Goal: Communication & Community: Share content

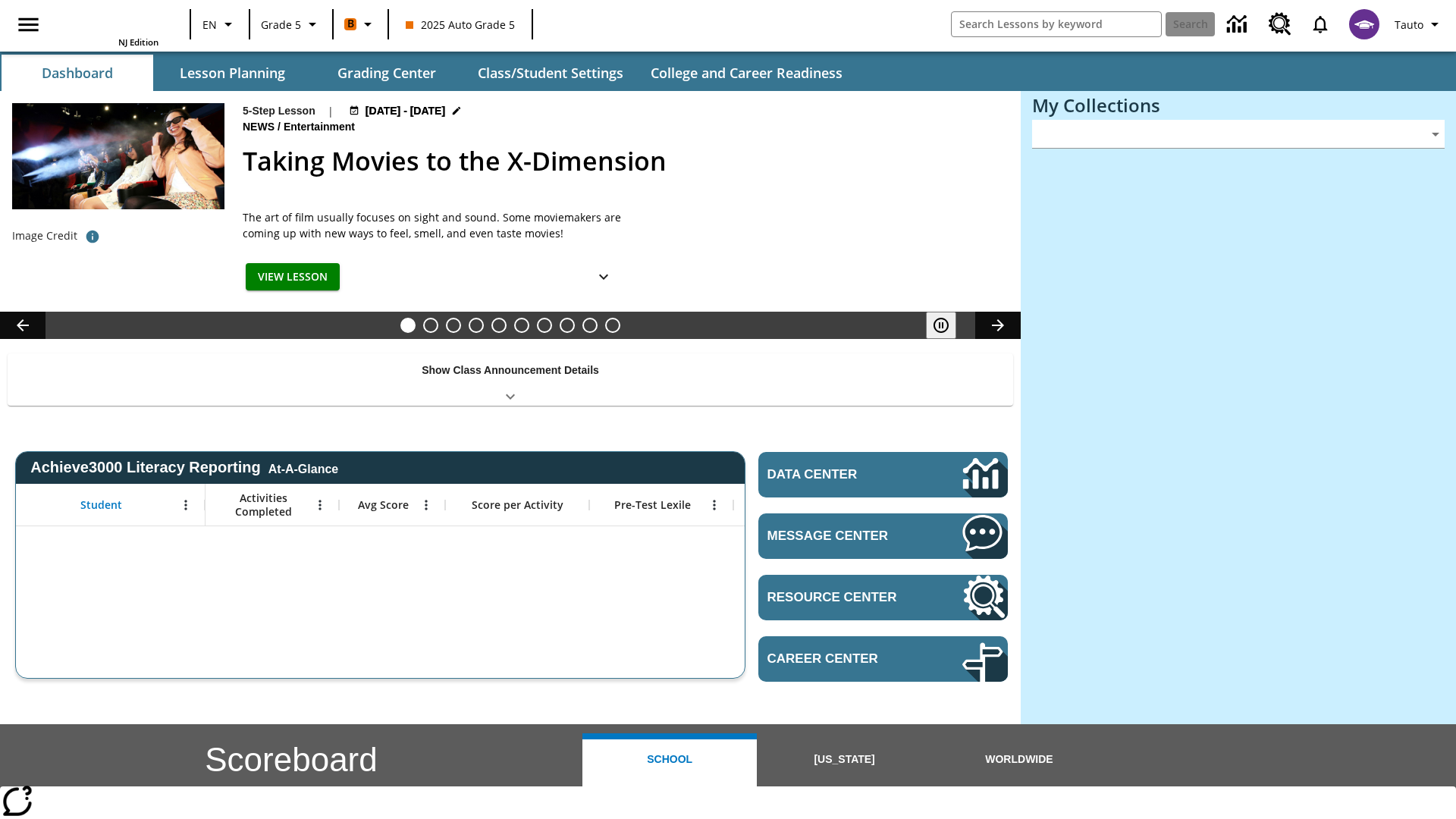
type input "-1"
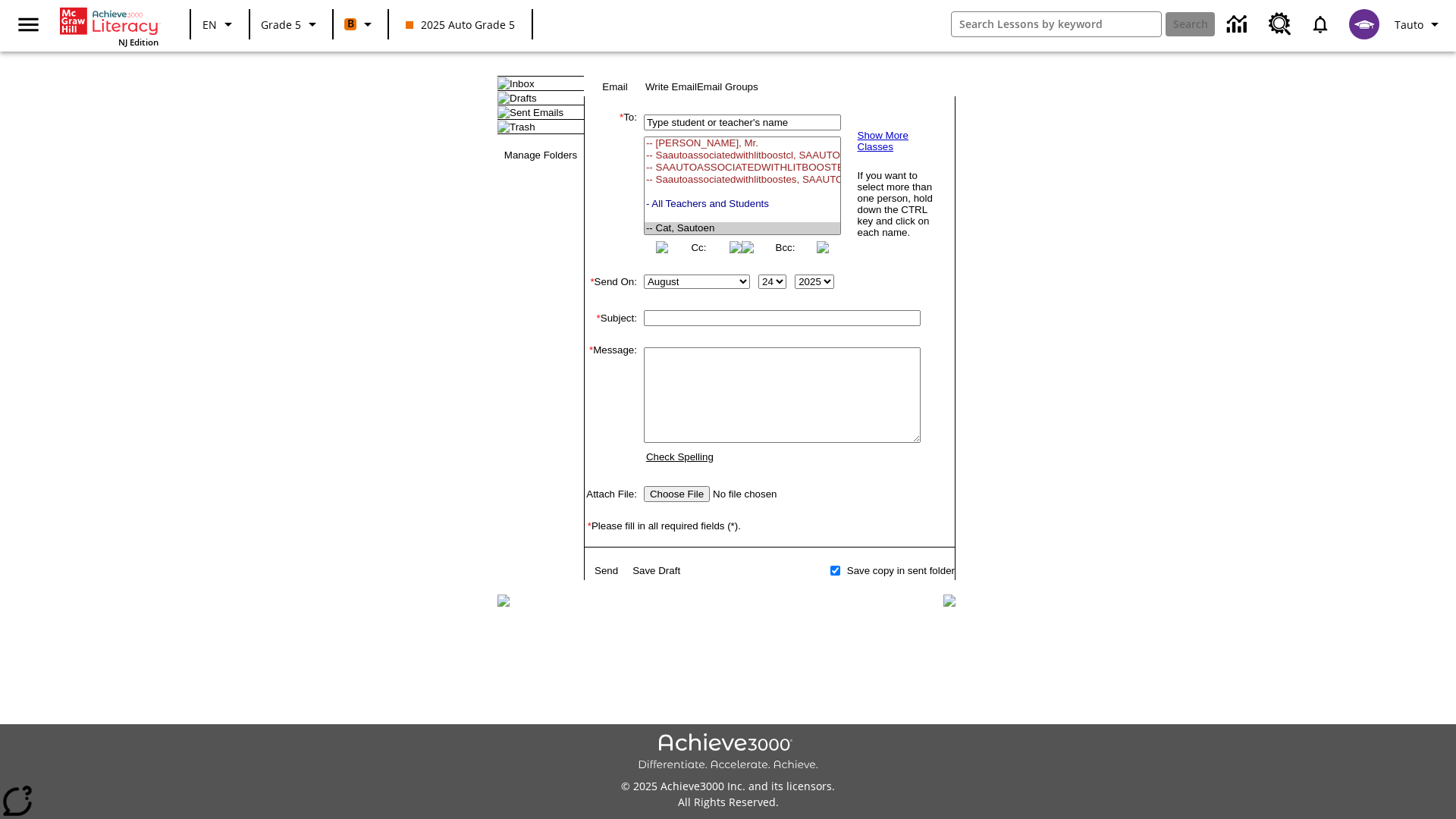
select select "U,21437107,1"
type input "Auto_attachment-fNaEqkCdGk"
type textarea "email body message"
type input "C:\fakepath\jpg.jpg"
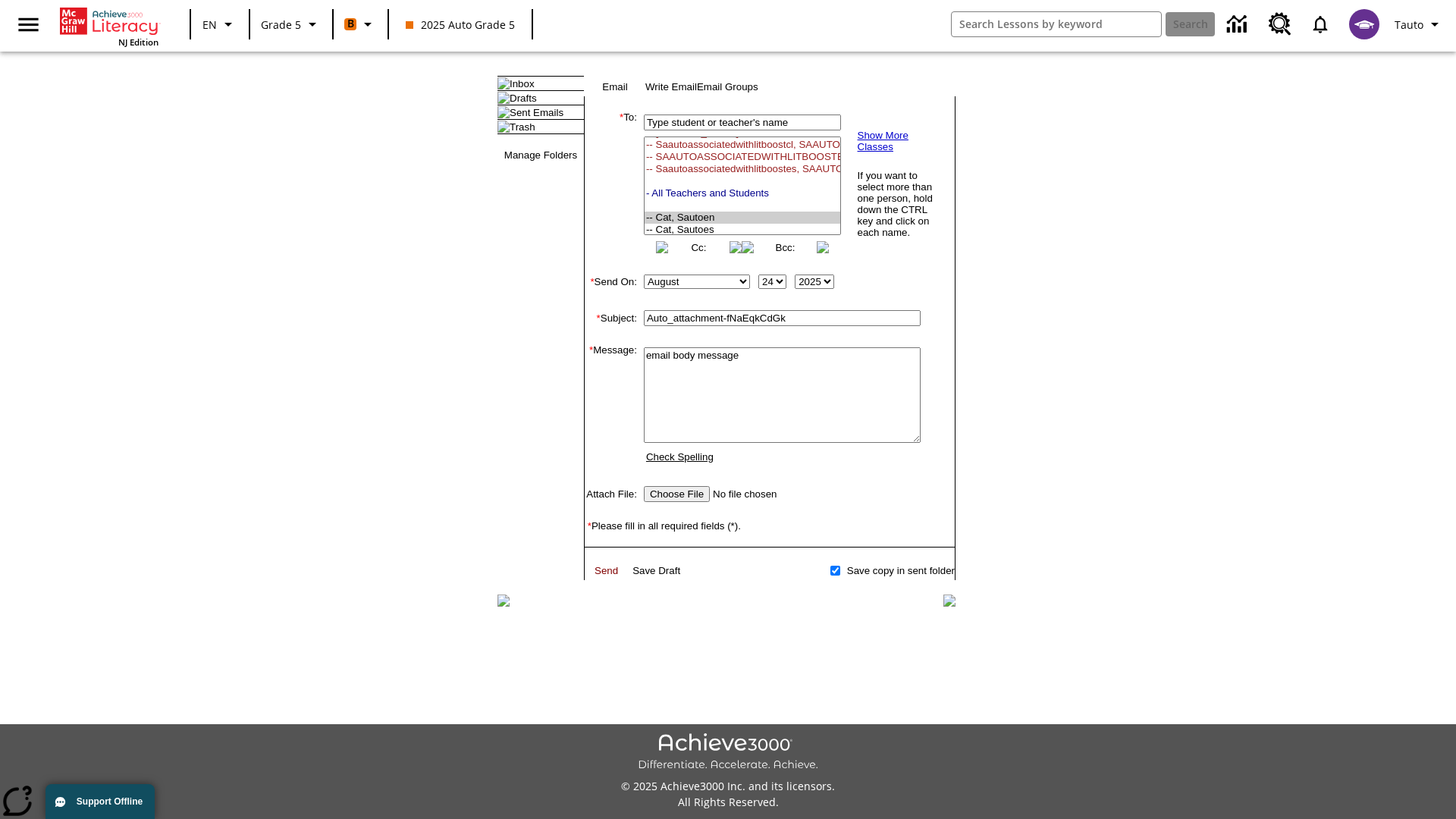
type textarea "email body message"
click at [608, 576] on link "Send" at bounding box center [606, 571] width 23 height 12
